Goal: Information Seeking & Learning: Learn about a topic

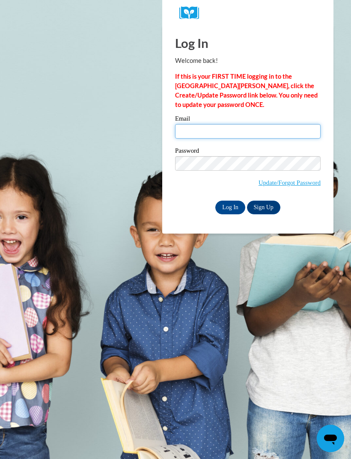
type input "[EMAIL_ADDRESS][DOMAIN_NAME]"
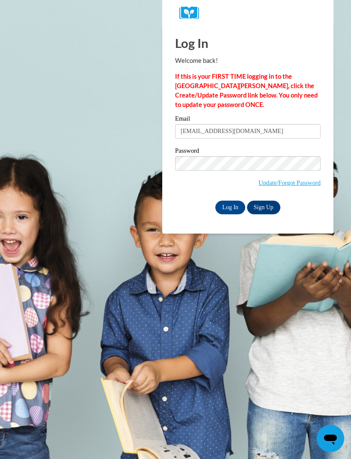
click at [230, 207] on input "Log In" at bounding box center [230, 208] width 30 height 14
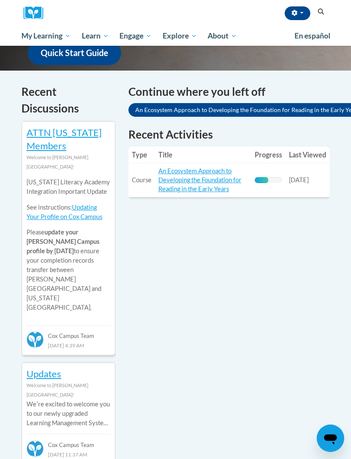
scroll to position [251, 0]
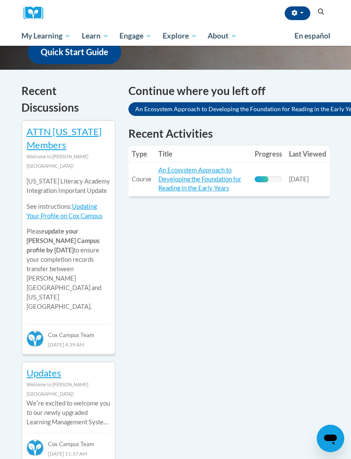
click at [228, 187] on link "An Ecosystem Approach to Developing the Foundation for Reading in the Early Yea…" at bounding box center [199, 178] width 83 height 25
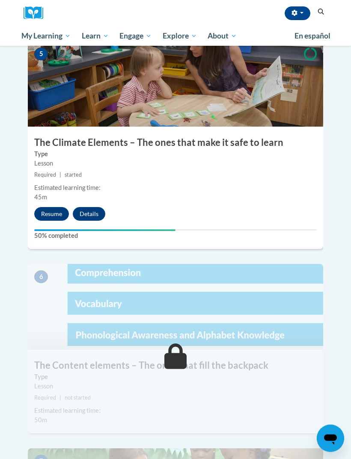
click at [56, 207] on button "Resume" at bounding box center [51, 214] width 35 height 14
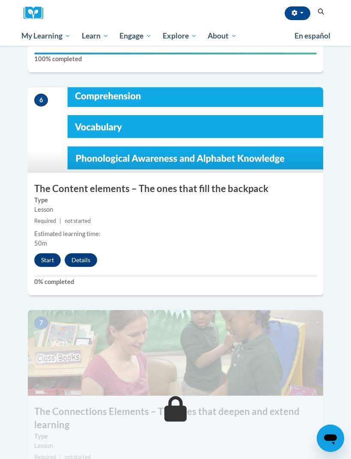
scroll to position [1336, 0]
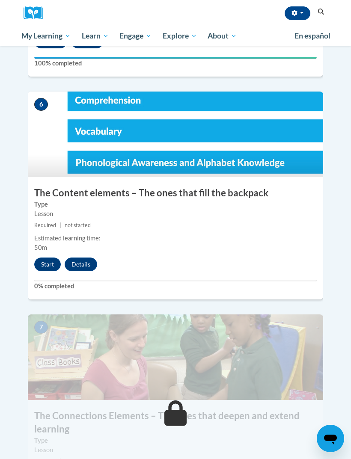
click at [50, 257] on button "Start" at bounding box center [47, 264] width 27 height 14
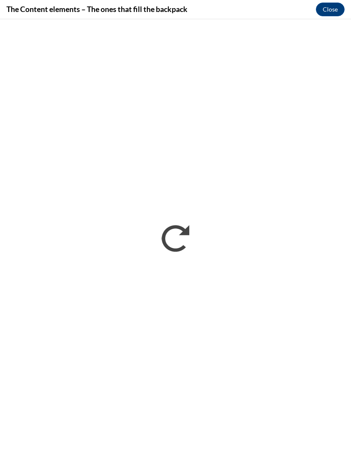
scroll to position [0, 0]
